Goal: Task Accomplishment & Management: Manage account settings

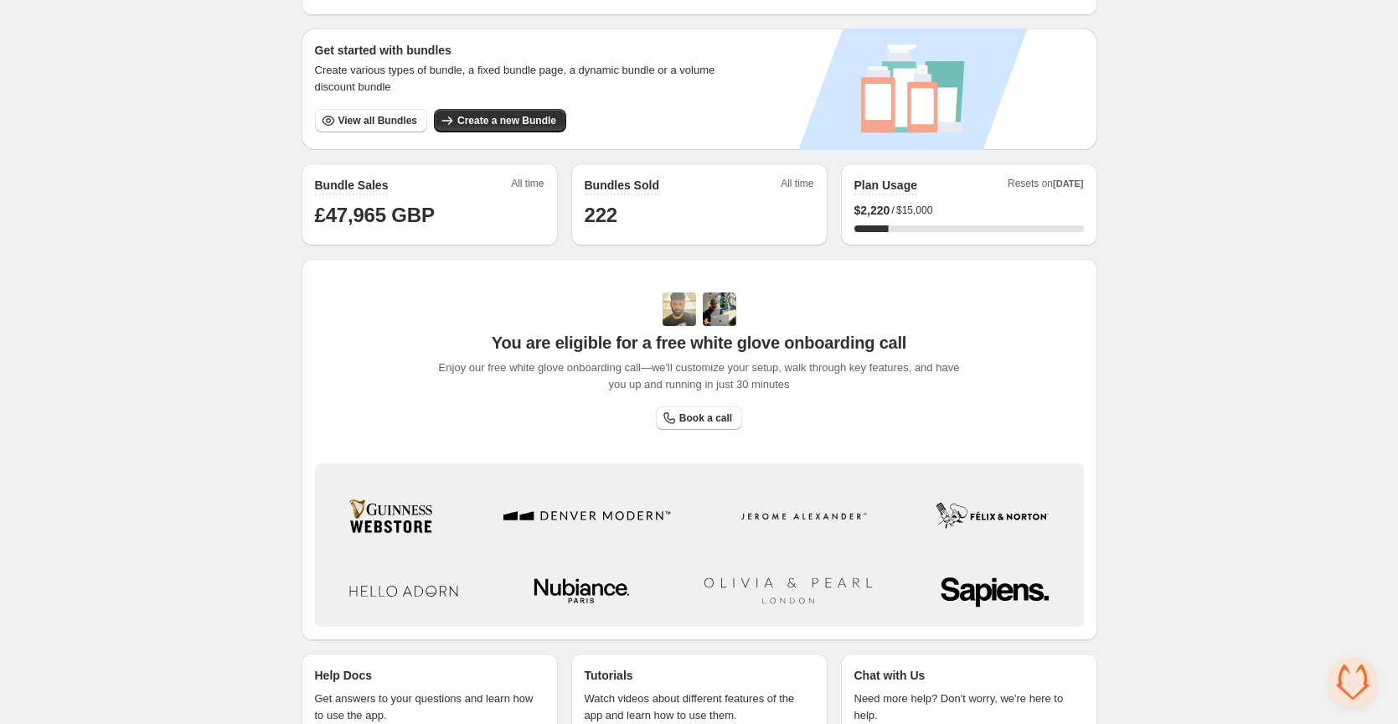
scroll to position [185, 0]
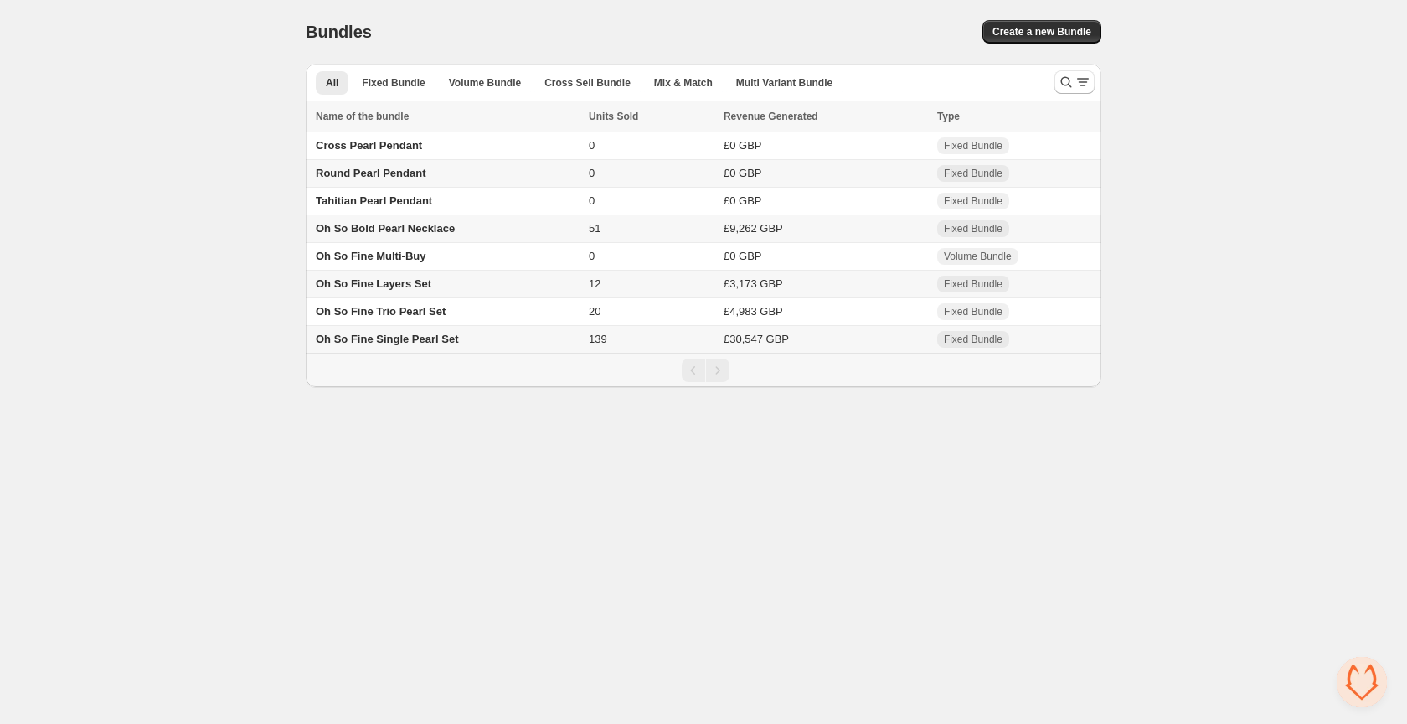
click at [420, 230] on span "Oh So Bold Pearl Necklace" at bounding box center [385, 228] width 139 height 13
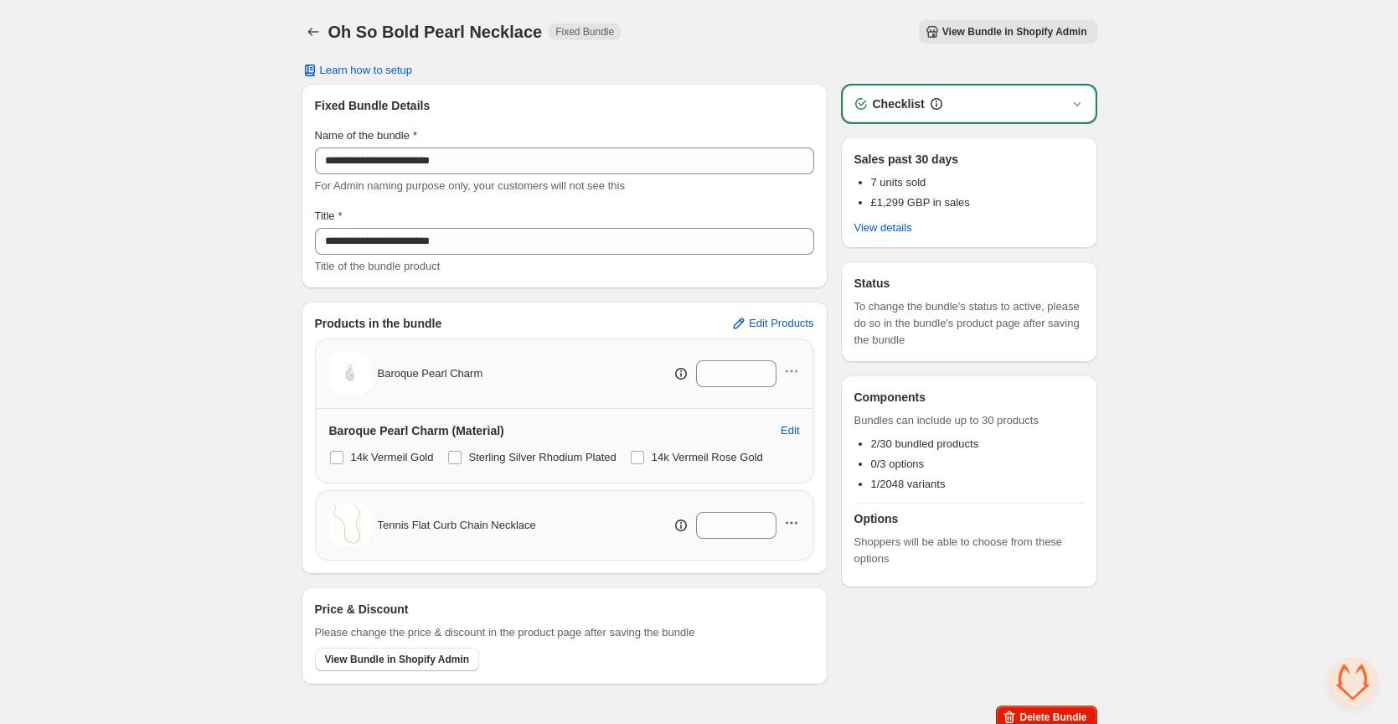
click at [791, 515] on icon "button" at bounding box center [791, 522] width 17 height 17
click at [794, 589] on span "Remove Product" at bounding box center [799, 583] width 86 height 17
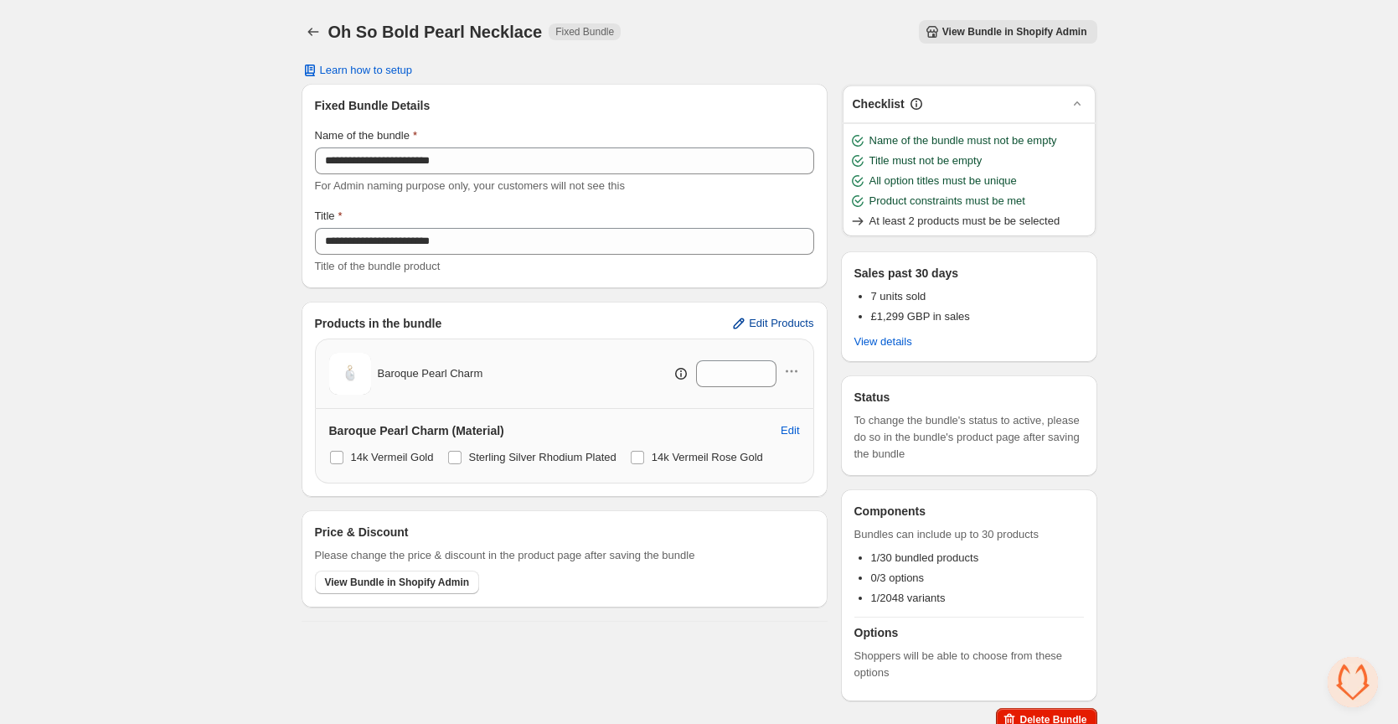
click at [783, 318] on span "Edit Products" at bounding box center [781, 323] width 64 height 13
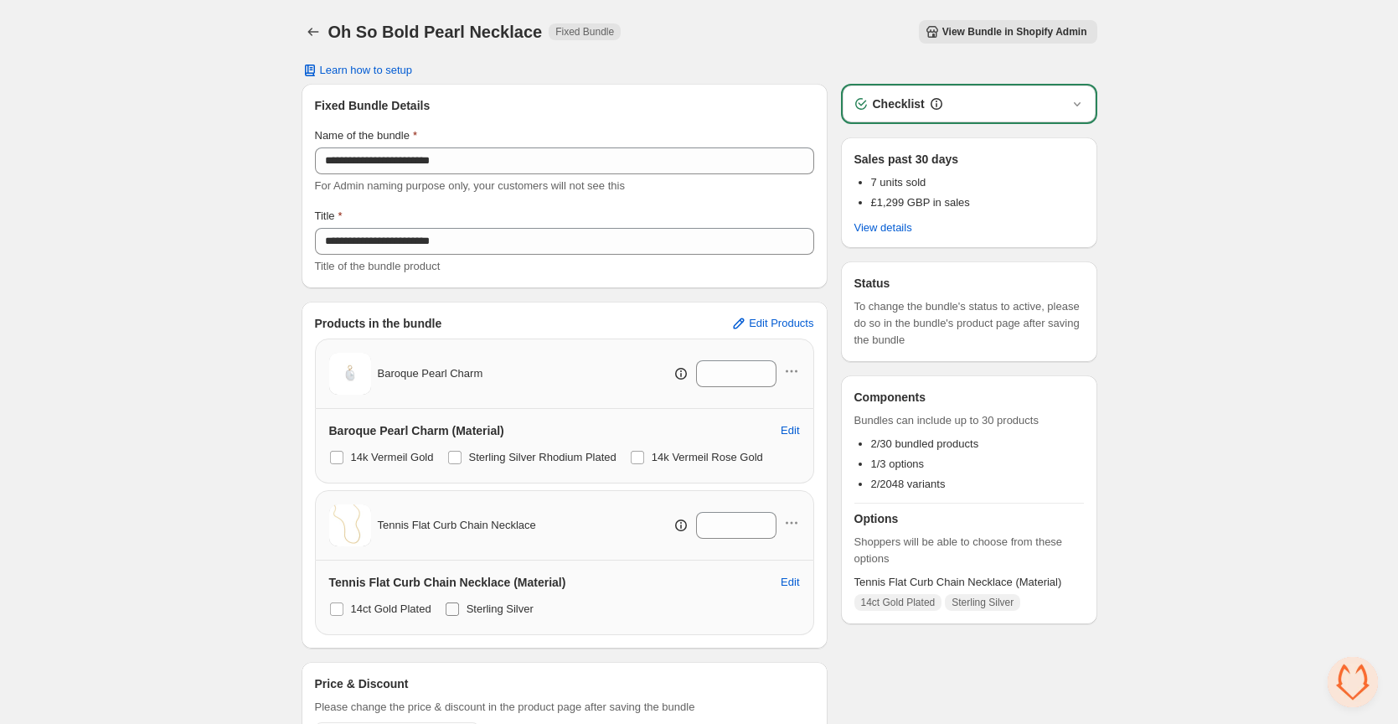
click at [454, 611] on span at bounding box center [452, 608] width 13 height 13
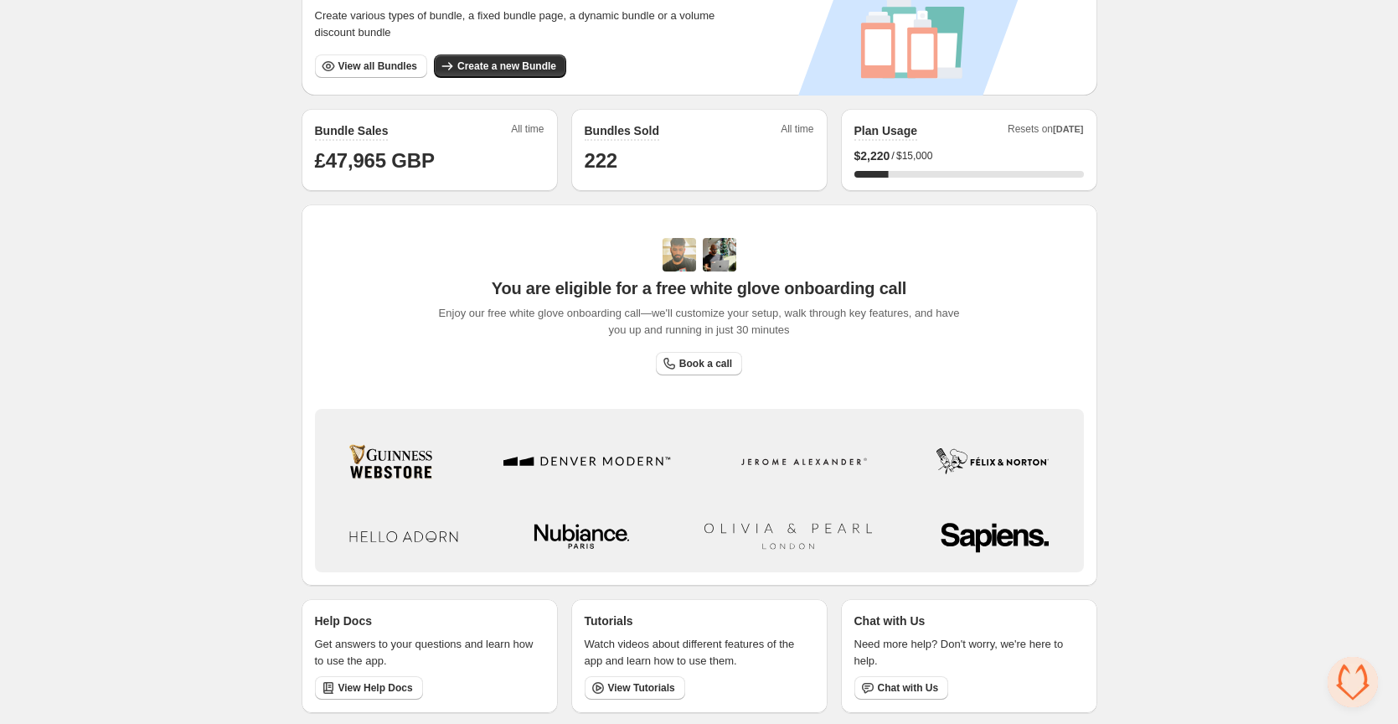
scroll to position [333, 0]
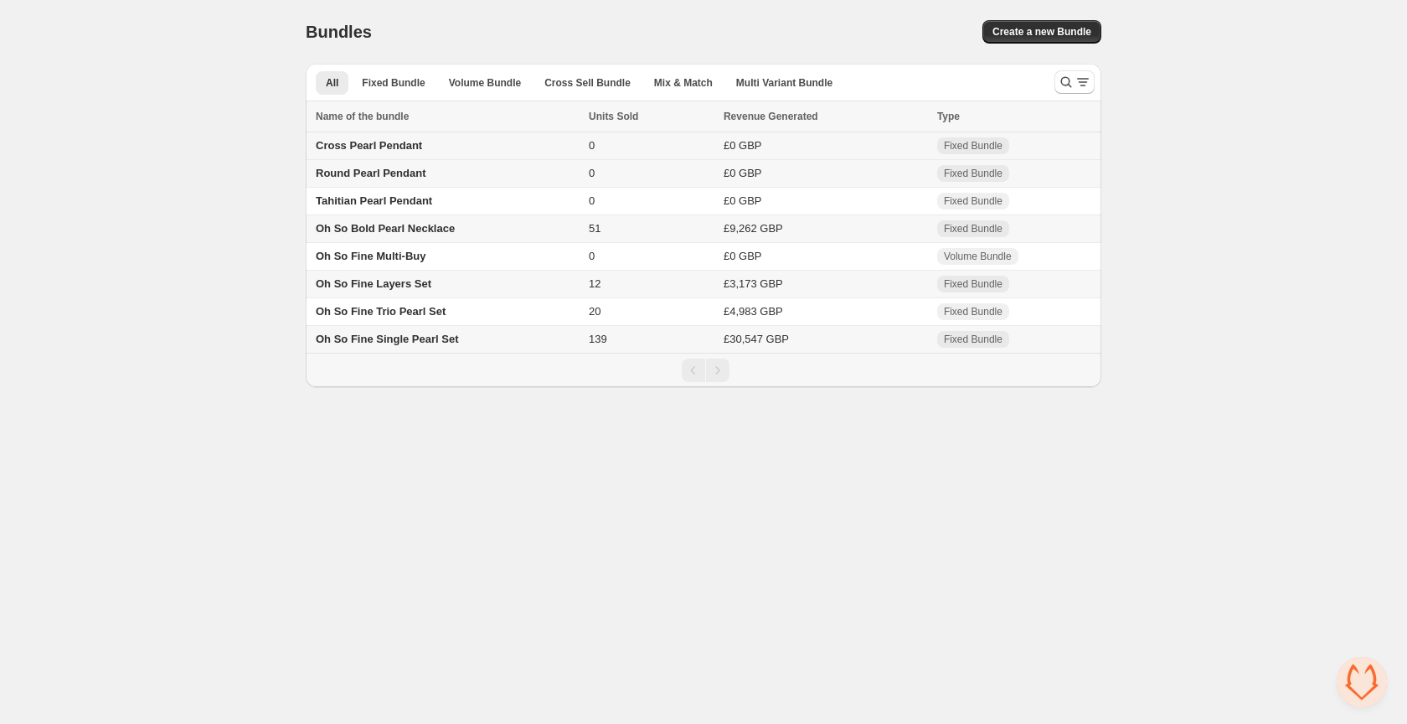
click at [397, 142] on span "Cross Pearl Pendant" at bounding box center [369, 145] width 106 height 13
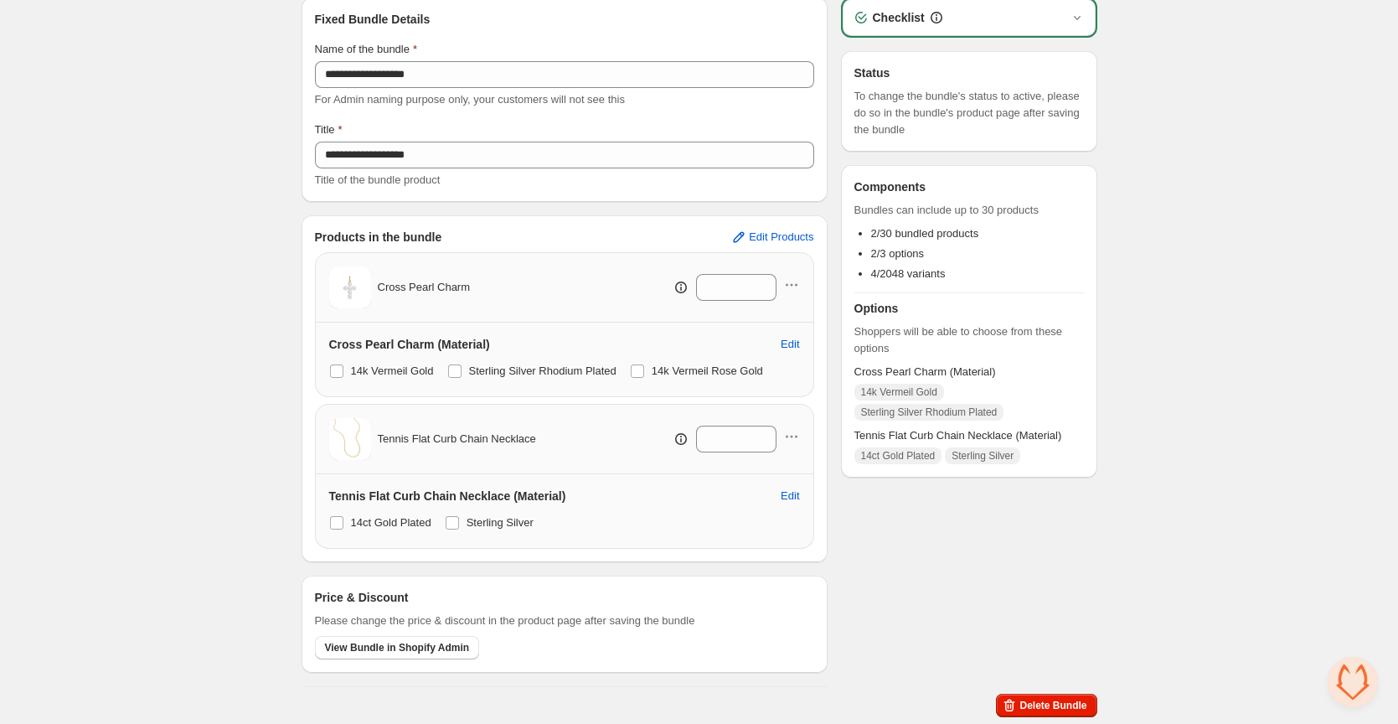
scroll to position [86, 0]
click at [433, 645] on span "View Bundle in Shopify Admin" at bounding box center [397, 647] width 145 height 13
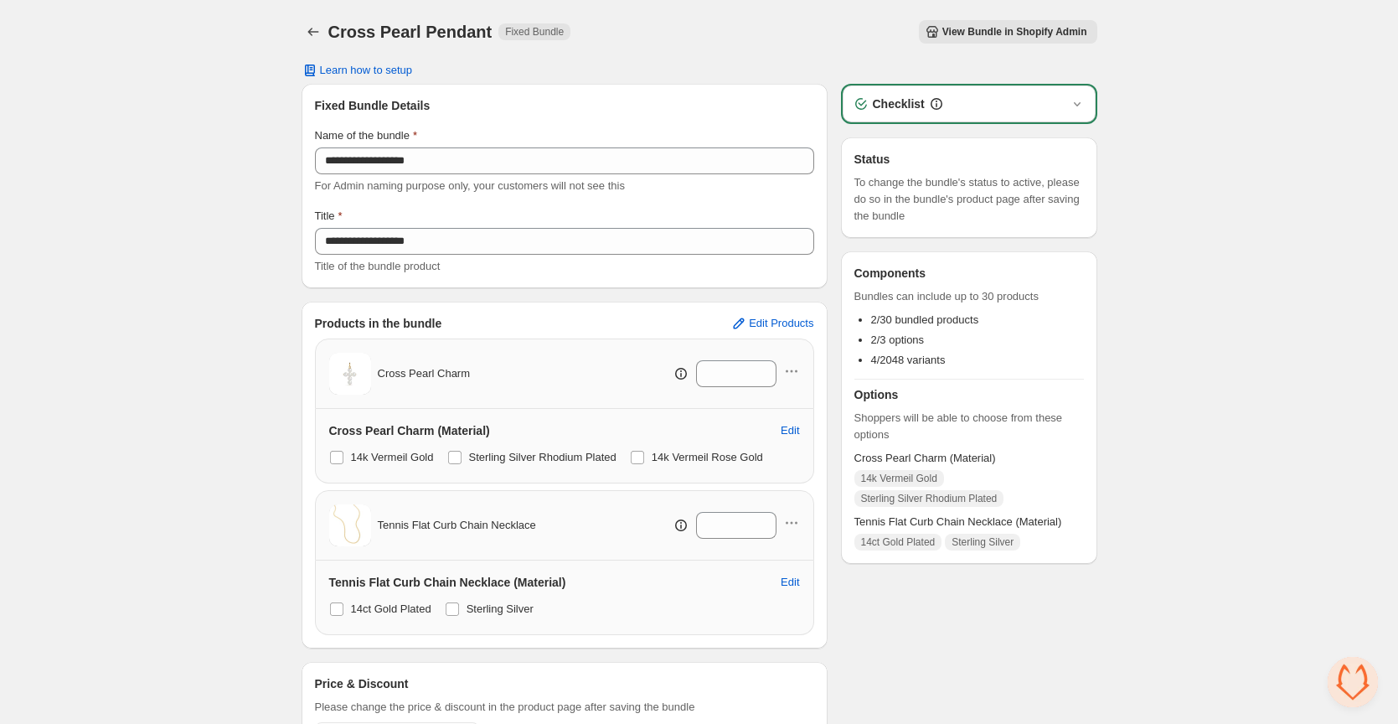
scroll to position [0, 0]
click at [314, 32] on icon "Back" at bounding box center [313, 31] width 17 height 17
click at [309, 28] on icon "Back" at bounding box center [313, 31] width 17 height 17
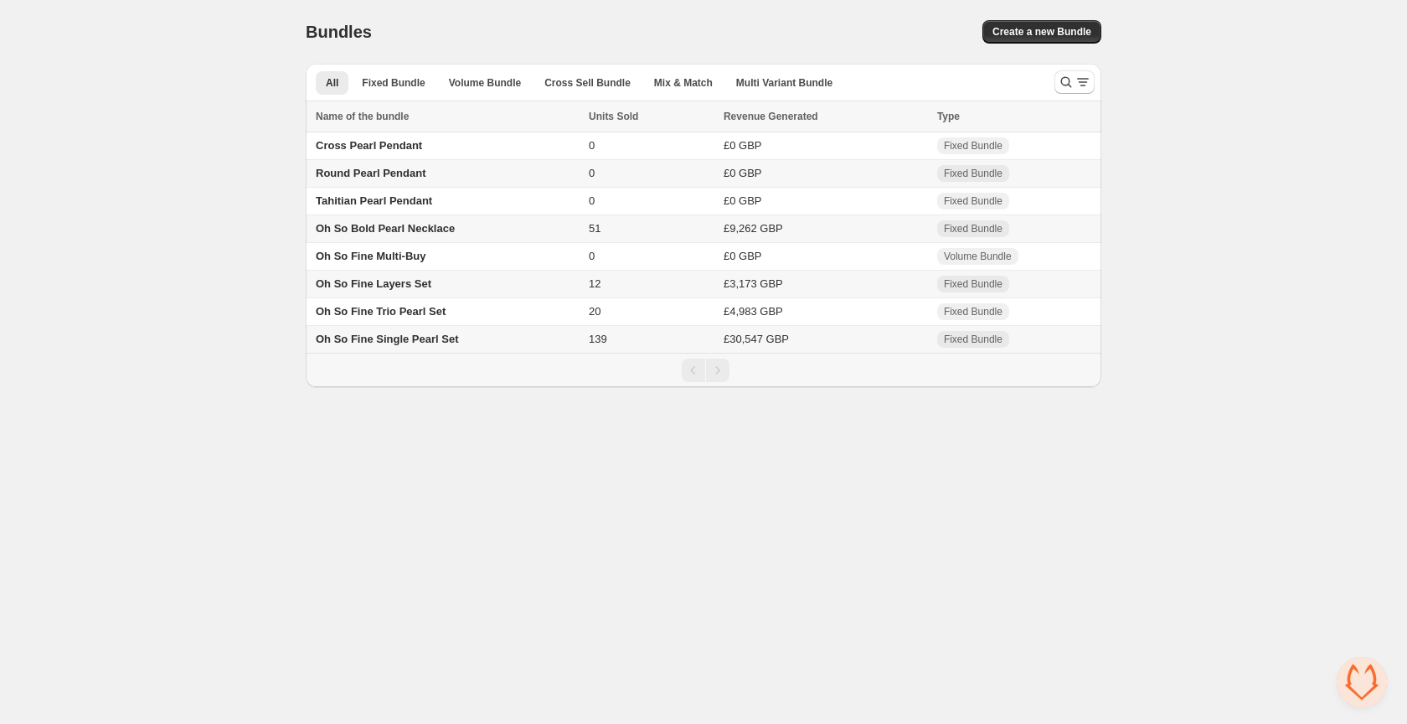
click at [395, 173] on span "Round Pearl Pendant" at bounding box center [371, 173] width 110 height 13
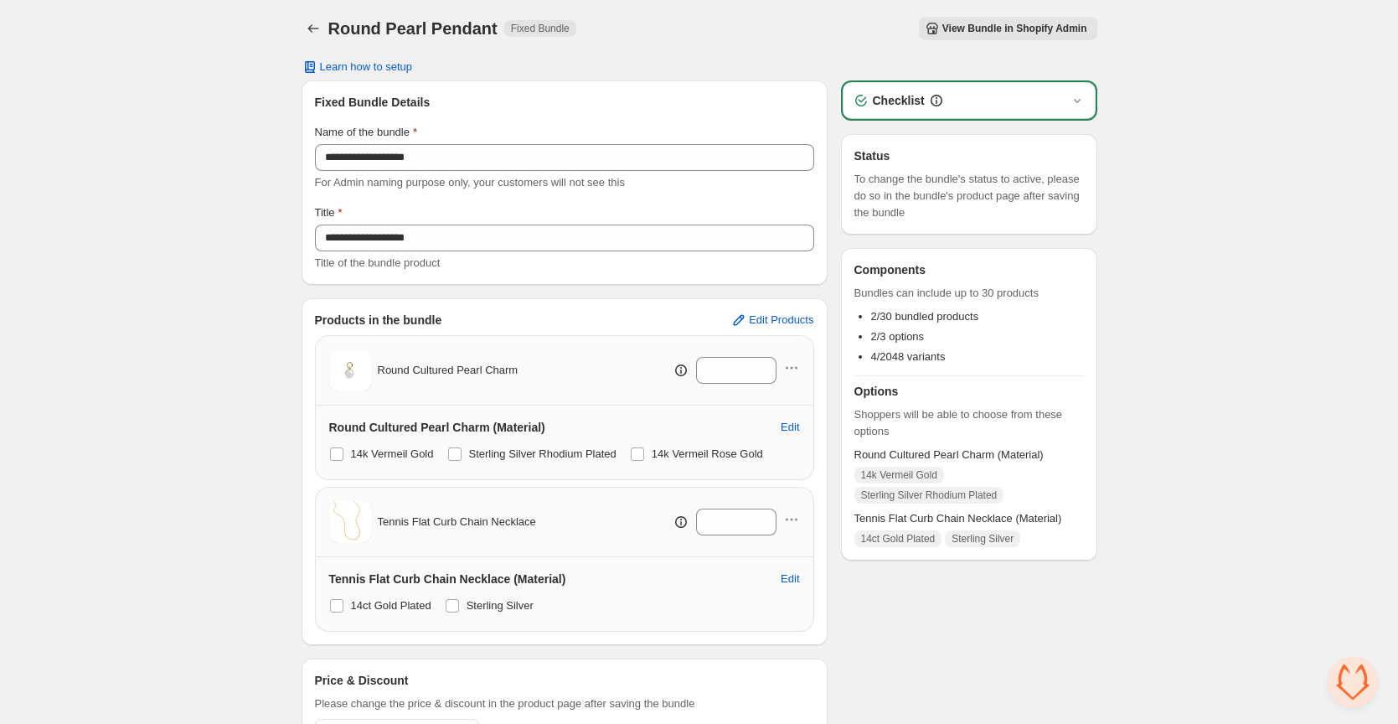
scroll to position [86, 0]
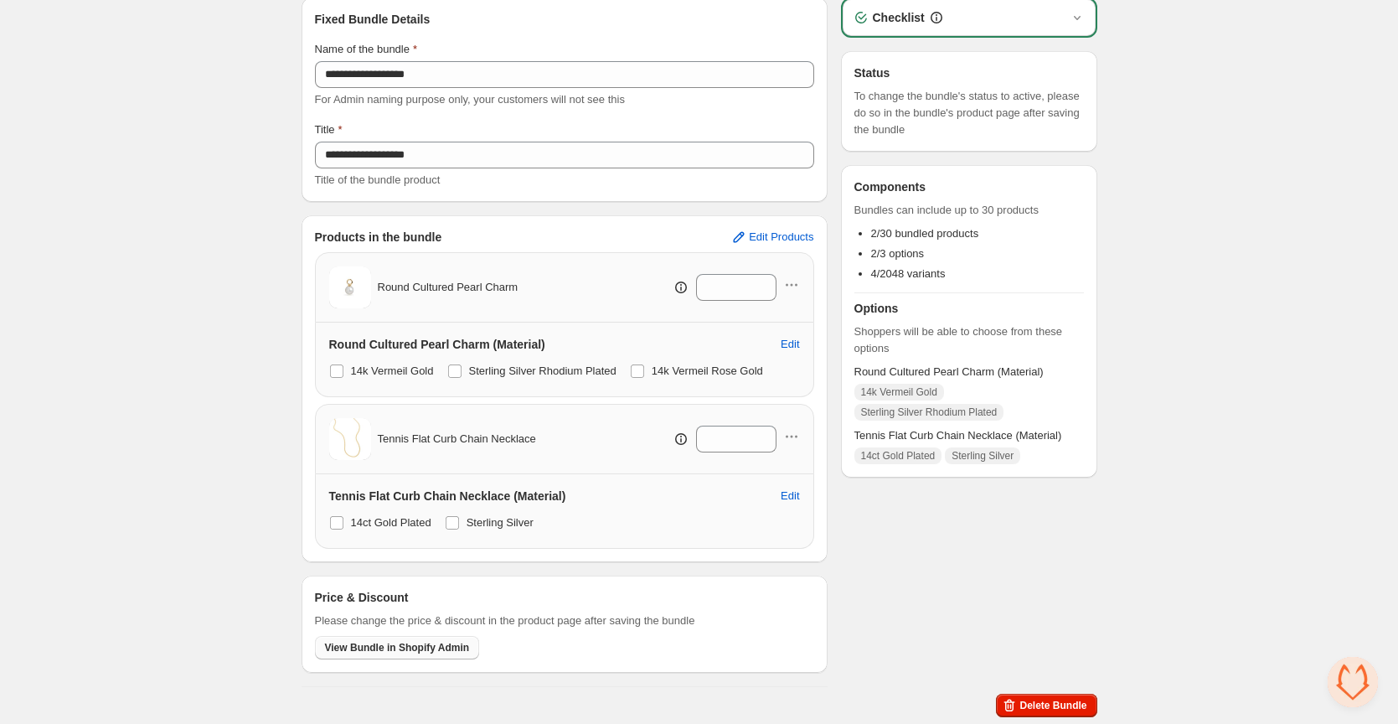
click at [445, 647] on span "View Bundle in Shopify Admin" at bounding box center [397, 647] width 145 height 13
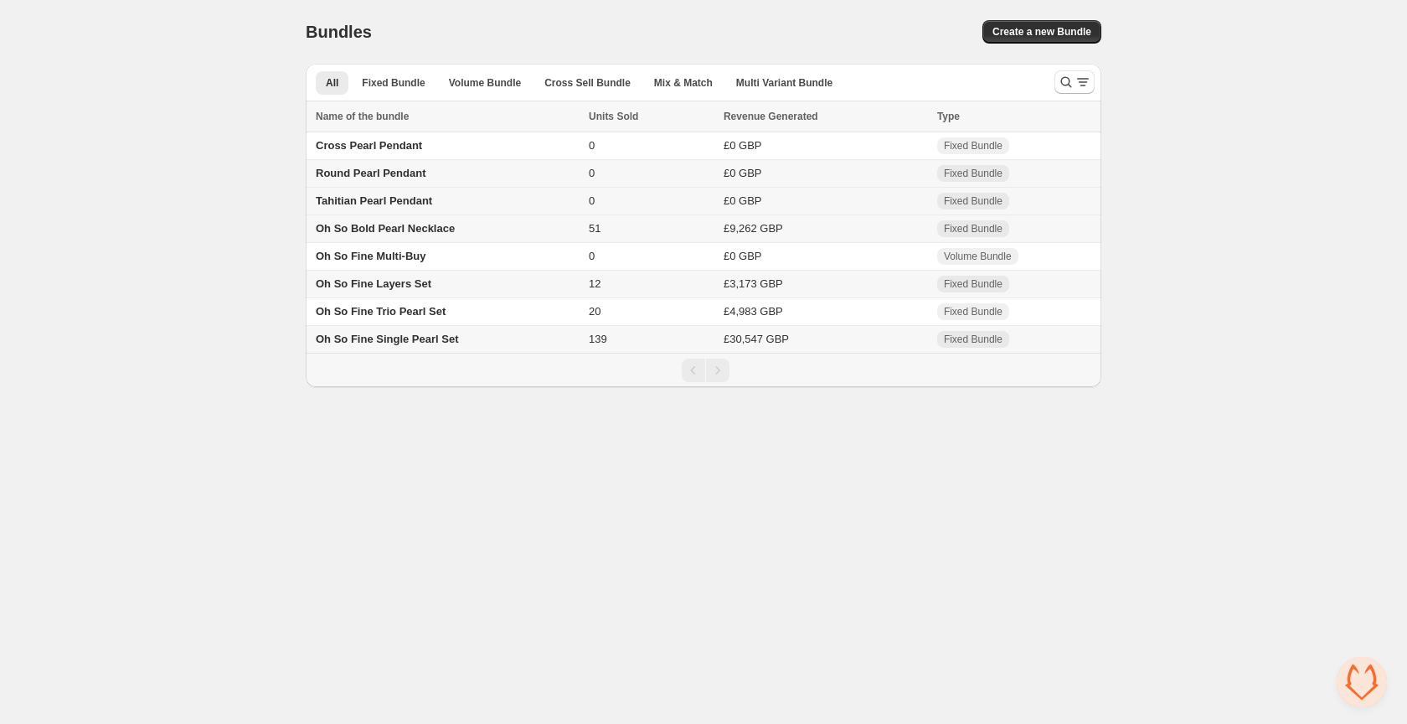
click at [415, 202] on span "Tahitian Pearl Pendant" at bounding box center [374, 200] width 116 height 13
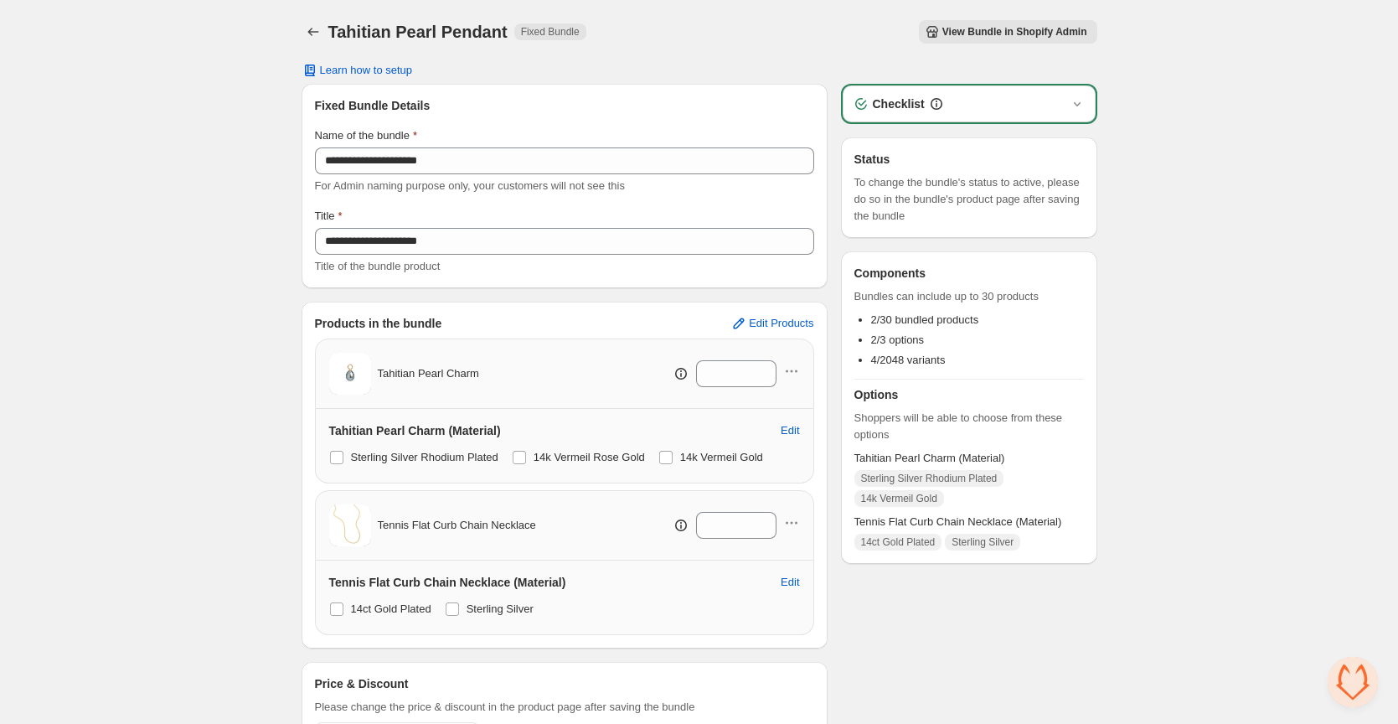
scroll to position [86, 0]
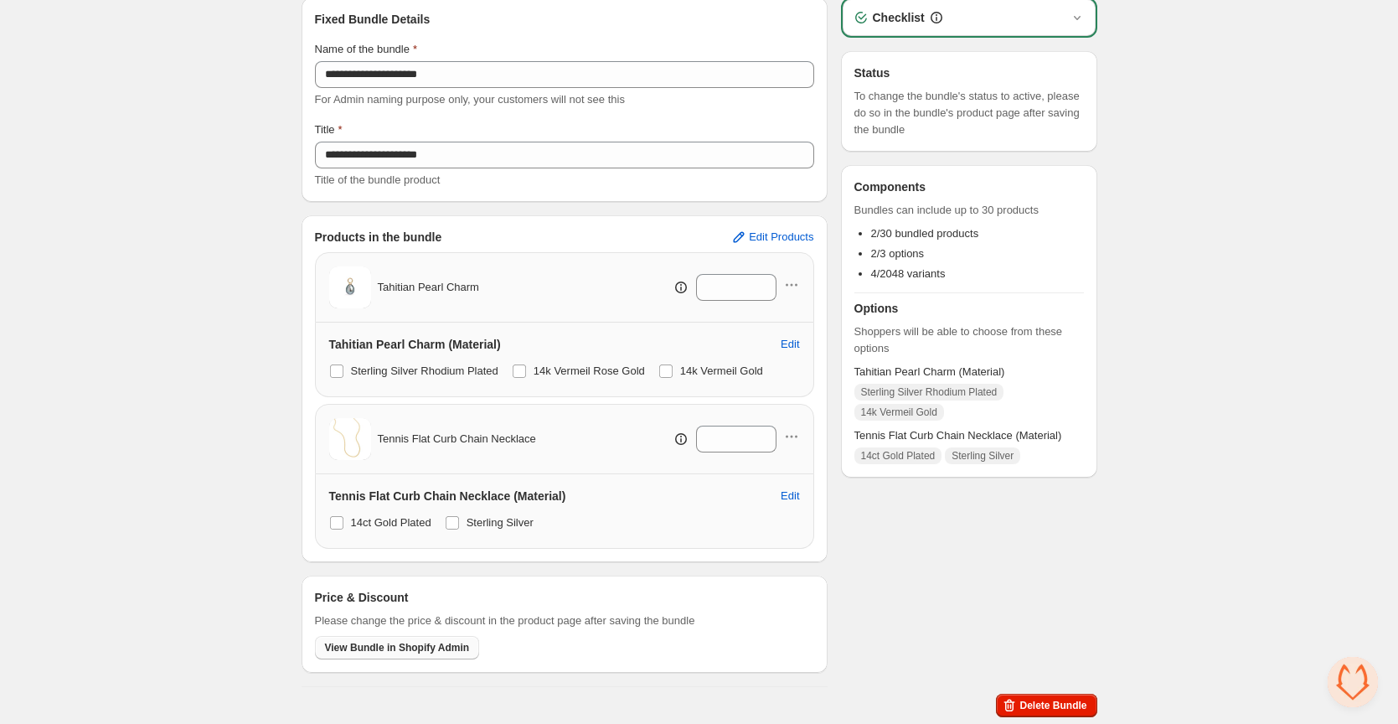
click at [406, 646] on span "View Bundle in Shopify Admin" at bounding box center [397, 647] width 145 height 13
